Goal: Find specific page/section: Find specific page/section

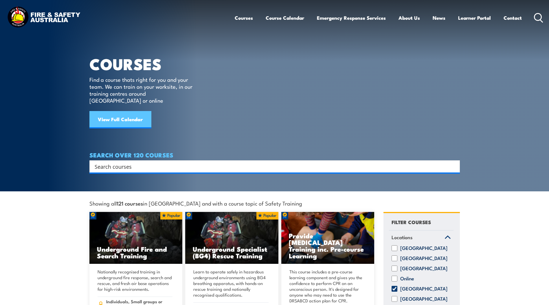
click at [115, 113] on link "View Full Calendar" at bounding box center [120, 119] width 62 height 17
